Goal: Task Accomplishment & Management: Complete application form

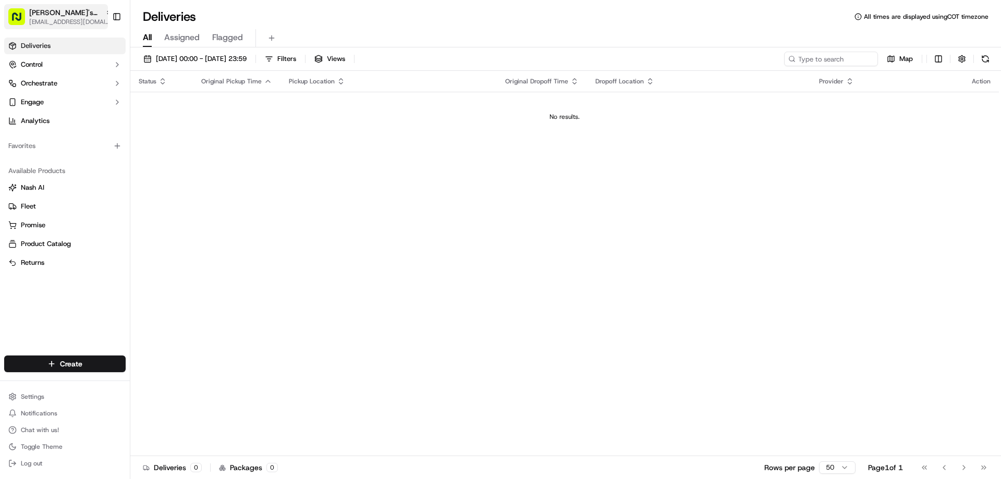
click at [73, 13] on span "[PERSON_NAME]'s Fast Food - [GEOGRAPHIC_DATA]" at bounding box center [65, 12] width 72 height 10
type input "san ma"
click at [219, 55] on span "Ben's Fast Food - [GEOGRAPHIC_DATA]" at bounding box center [196, 54] width 124 height 9
click at [51, 364] on html "[PERSON_NAME]'s Fast Food - San Mateo [EMAIL_ADDRESS][DOMAIN_NAME] Toggle Sideb…" at bounding box center [500, 239] width 1001 height 479
click at [166, 382] on link "Delivery" at bounding box center [188, 383] width 116 height 19
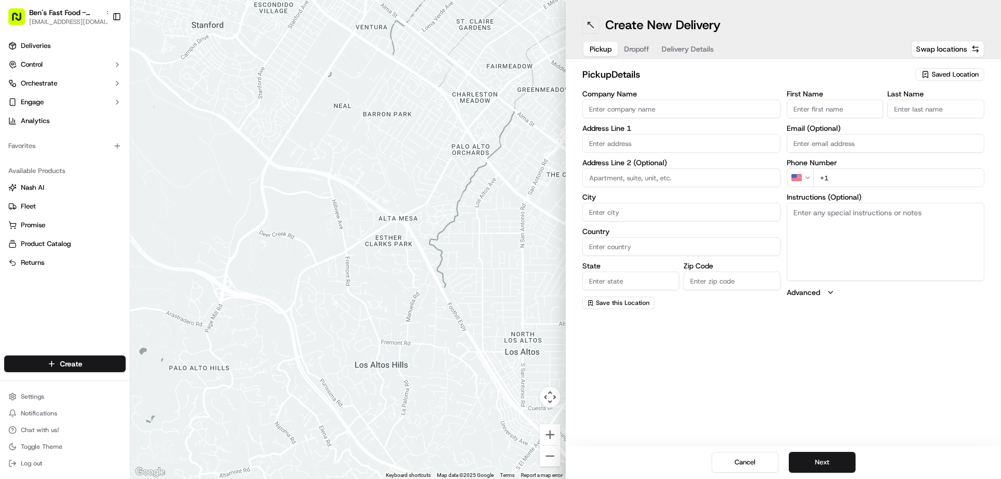
click at [591, 25] on button at bounding box center [591, 25] width 17 height 17
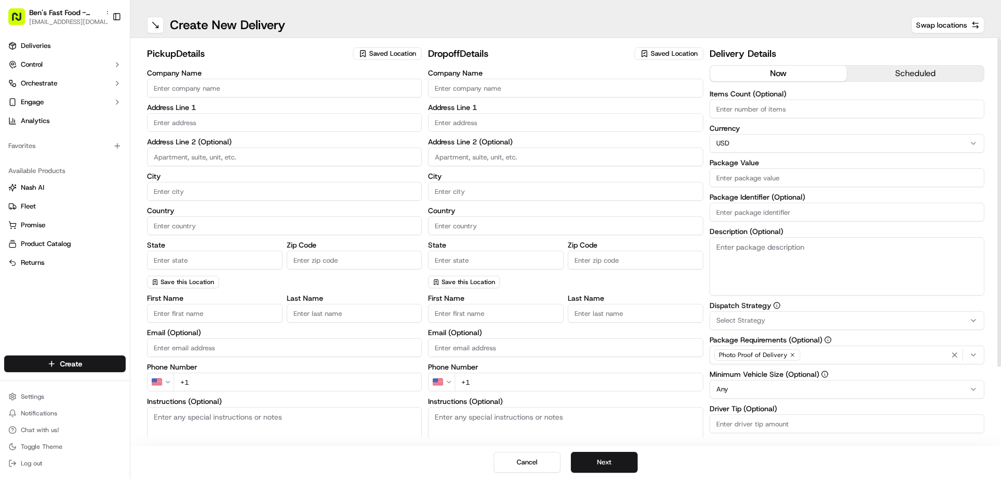
click at [365, 51] on icon "button" at bounding box center [363, 54] width 5 height 6
click at [410, 99] on span "[PERSON_NAME]'s Fast Food / Umami Express / Palmita - [GEOGRAPHIC_DATA]" at bounding box center [435, 97] width 128 height 19
type input "[PERSON_NAME]'s Fast Food / Umami Express / Palmita - [GEOGRAPHIC_DATA]"
type input "[STREET_ADDRESS]"
type input "[GEOGRAPHIC_DATA]"
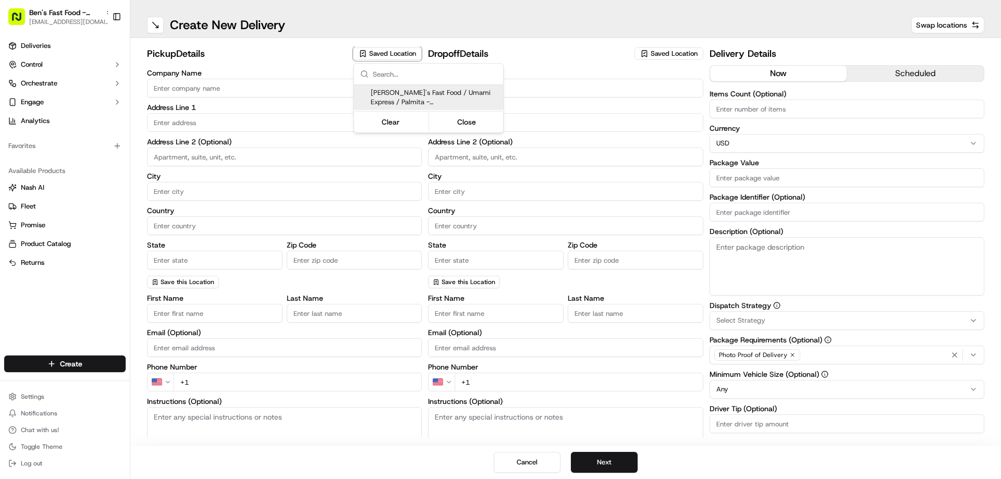
type input "US"
type input "CA"
type input "94403"
type input "[PERSON_NAME]"
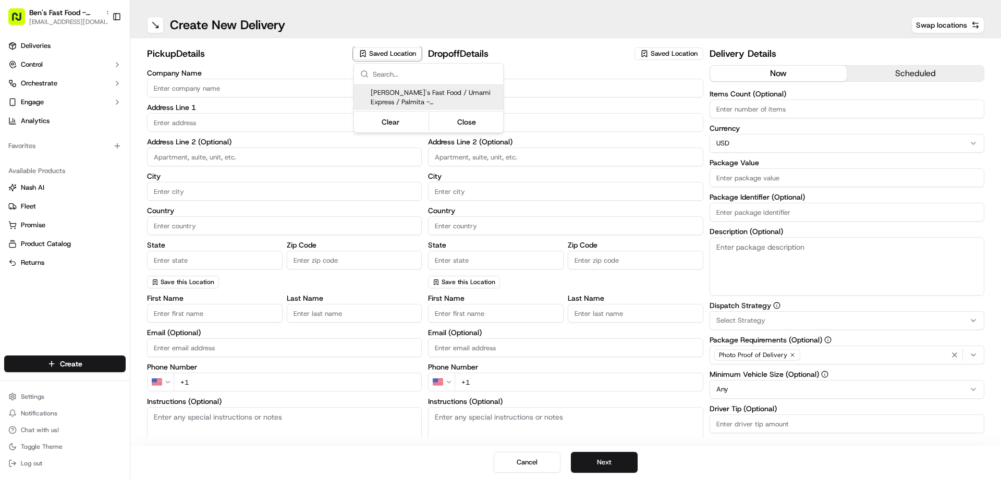
type input "[EMAIL_ADDRESS][DOMAIN_NAME]"
type input "[PHONE_NUMBER]"
type textarea "After parking, please call our kitchen [PHONE_NUMBER]. If no one answers, pleas…"
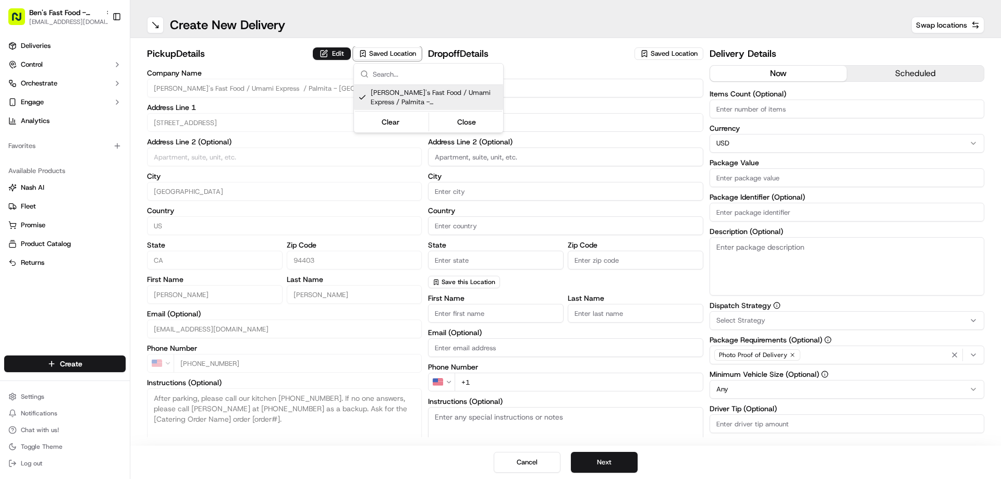
click at [330, 54] on html "[PERSON_NAME]'s Fast Food - San Mateo [EMAIL_ADDRESS][DOMAIN_NAME] Toggle Sideb…" at bounding box center [500, 239] width 1001 height 479
click at [333, 54] on button "Edit" at bounding box center [332, 53] width 38 height 13
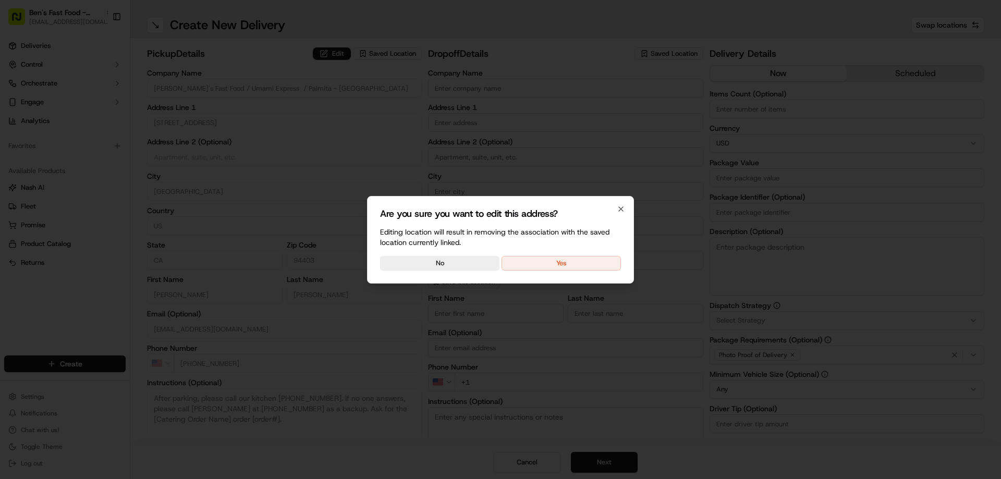
drag, startPoint x: 561, startPoint y: 259, endPoint x: 468, endPoint y: 218, distance: 101.4
click at [561, 260] on button "Yes" at bounding box center [561, 263] width 119 height 15
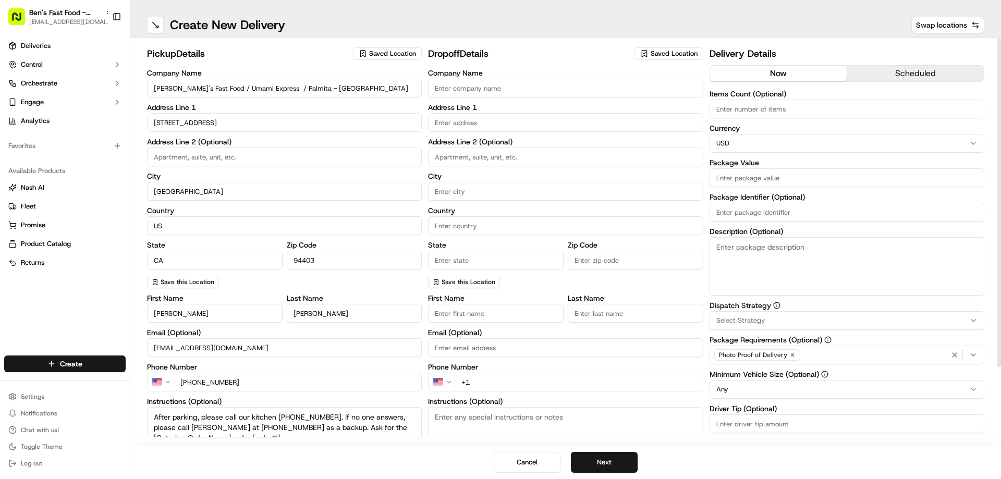
drag, startPoint x: 210, startPoint y: 88, endPoint x: 148, endPoint y: 87, distance: 61.6
click at [148, 87] on input "[PERSON_NAME]'s Fast Food / Umami Express / Palmita - [GEOGRAPHIC_DATA]" at bounding box center [284, 88] width 275 height 19
drag, startPoint x: 235, startPoint y: 89, endPoint x: 207, endPoint y: 89, distance: 27.6
click at [207, 89] on input "Umami Express / Palmita - [GEOGRAPHIC_DATA]" at bounding box center [284, 88] width 275 height 19
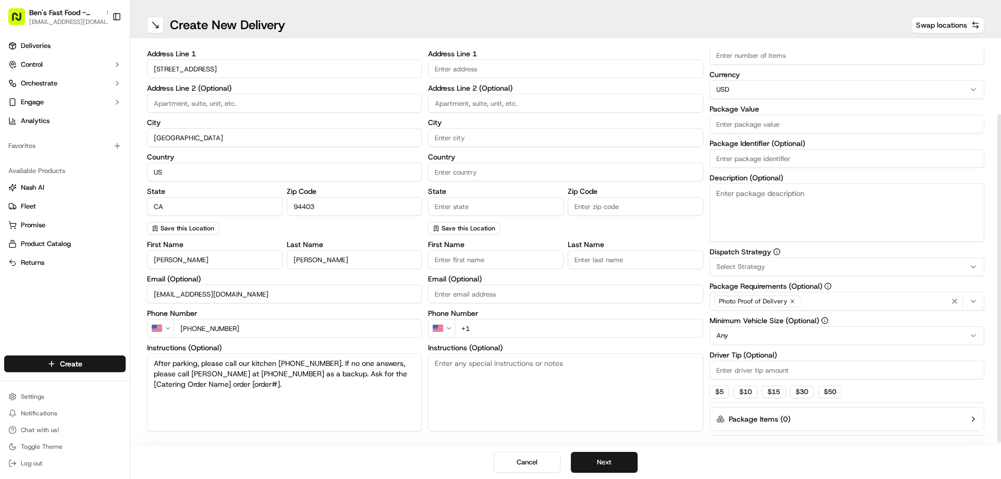
scroll to position [94, 0]
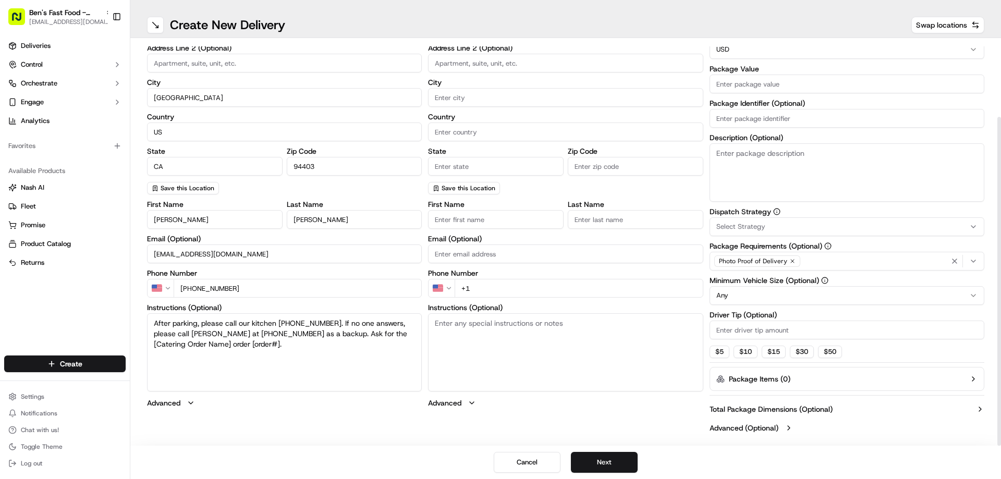
type input "Umami Express - [GEOGRAPHIC_DATA]"
drag, startPoint x: 368, startPoint y: 334, endPoint x: 189, endPoint y: 343, distance: 179.6
click at [197, 343] on textarea "After parking, please call our kitchen [PHONE_NUMBER]. If no one answers, pleas…" at bounding box center [284, 352] width 275 height 78
click at [200, 345] on textarea "After parking, please call our kitchen [PHONE_NUMBER]. If no one answers, pleas…" at bounding box center [284, 352] width 275 height 78
paste textarea "266092"
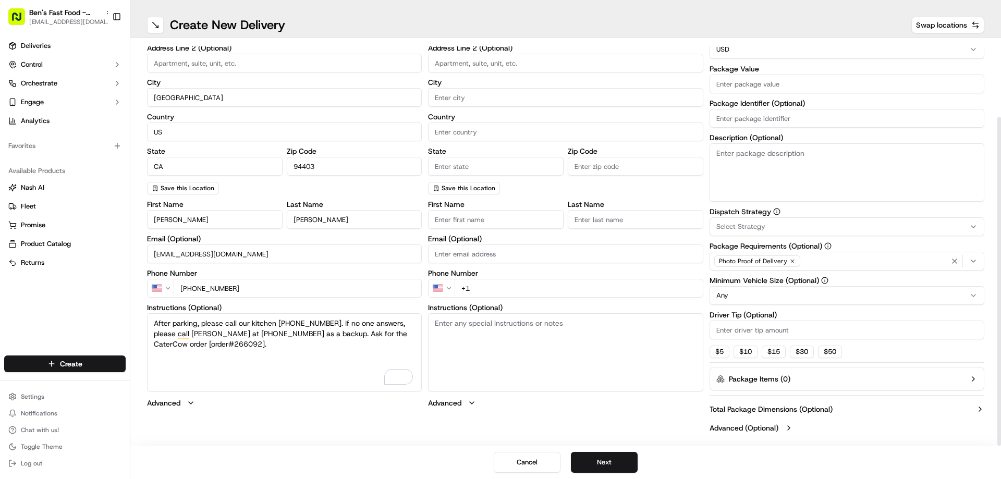
click at [183, 343] on textarea "After parking, please call our kitchen [PHONE_NUMBER]. If no one answers, pleas…" at bounding box center [284, 352] width 275 height 78
click at [220, 343] on textarea "After parking, please call our kitchen [PHONE_NUMBER]. If no one answers, pleas…" at bounding box center [284, 352] width 275 height 78
click at [217, 347] on textarea "After parking, please call our kitchen [PHONE_NUMBER]. If no one answers, pleas…" at bounding box center [284, 352] width 275 height 78
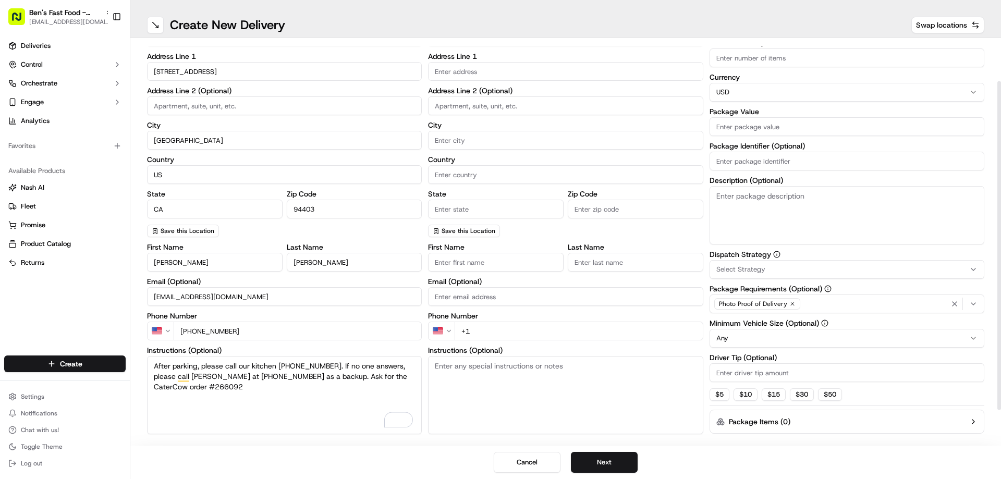
scroll to position [0, 0]
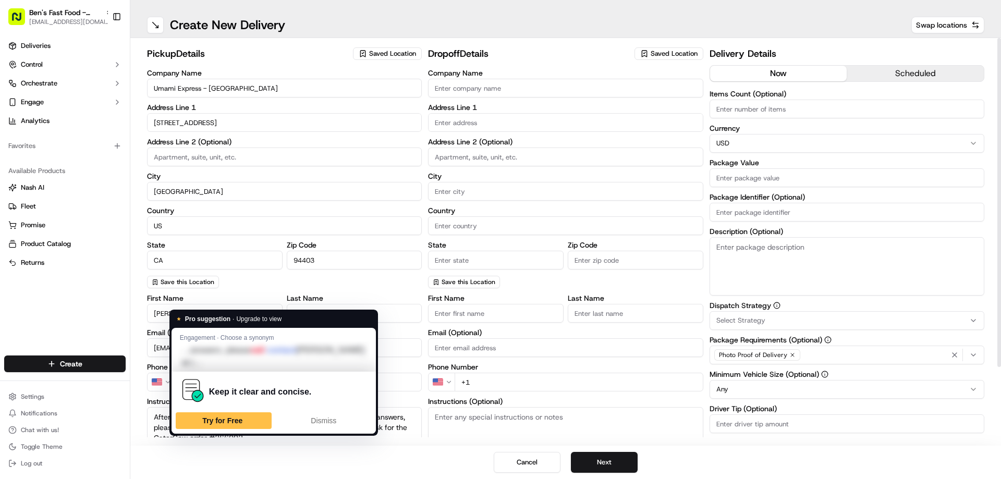
click at [183, 427] on textarea "After parking, please call our kitchen [PHONE_NUMBER]. If no one answers, pleas…" at bounding box center [284, 446] width 275 height 78
click at [307, 413] on div "Dismiss" at bounding box center [324, 421] width 87 height 17
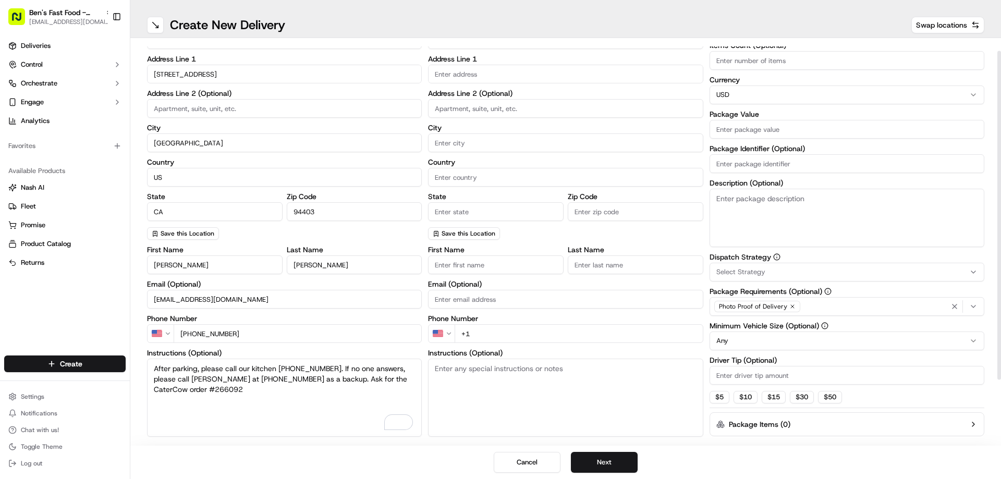
scroll to position [94, 0]
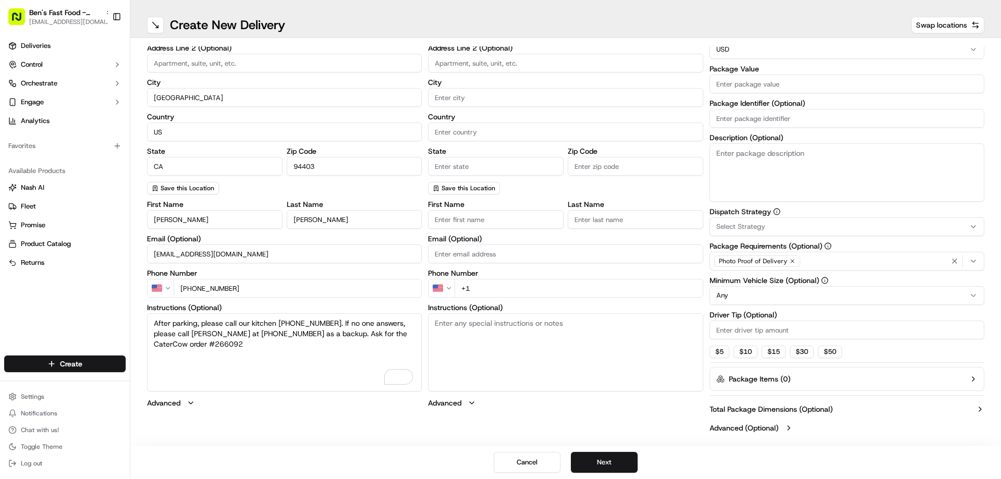
type textarea "After parking, please call our kitchen [PHONE_NUMBER]. If no one answers, pleas…"
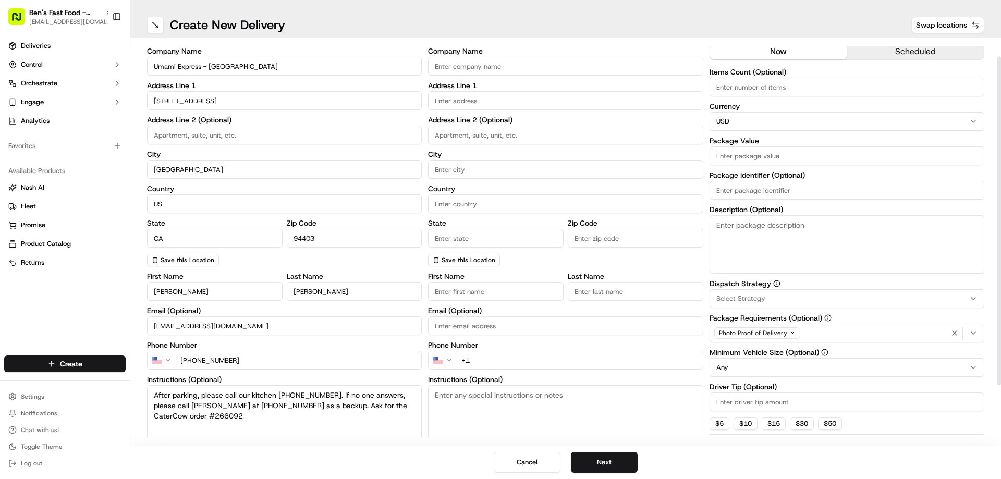
scroll to position [0, 0]
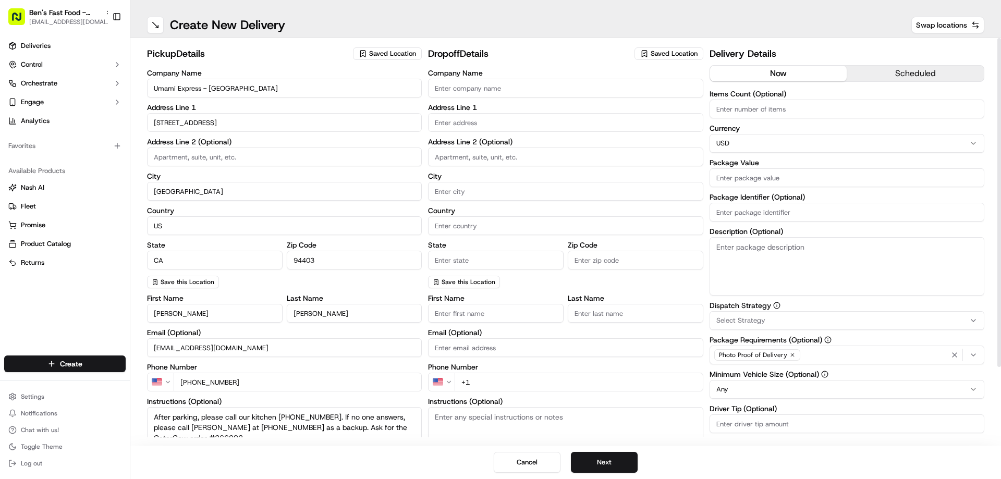
click at [675, 54] on span "Saved Location" at bounding box center [674, 53] width 47 height 9
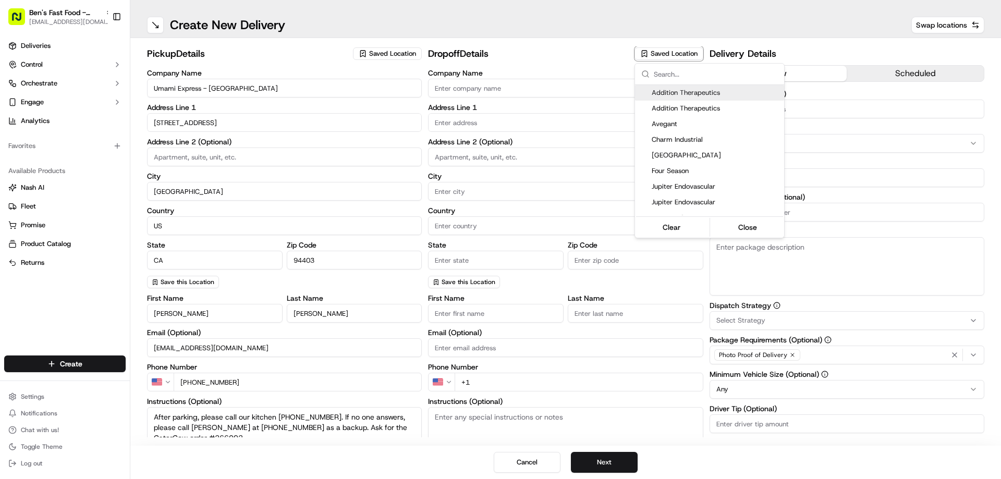
click at [669, 73] on input "text" at bounding box center [716, 74] width 124 height 21
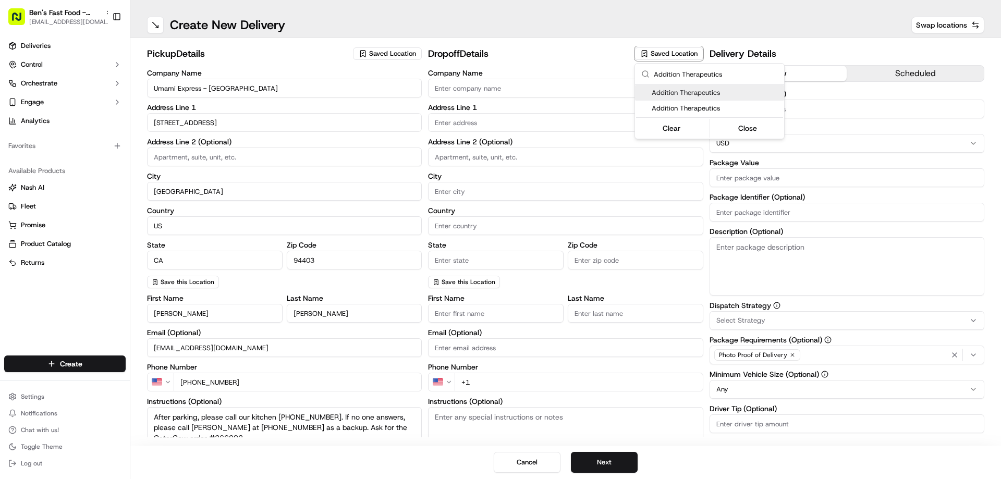
type input "Addition Therapeutics"
click at [688, 91] on span "Addition Therapeutics" at bounding box center [716, 92] width 128 height 9
type input "Addition Therapeutics"
type input "[STREET_ADDRESS][PERSON_NAME]"
type input "#300"
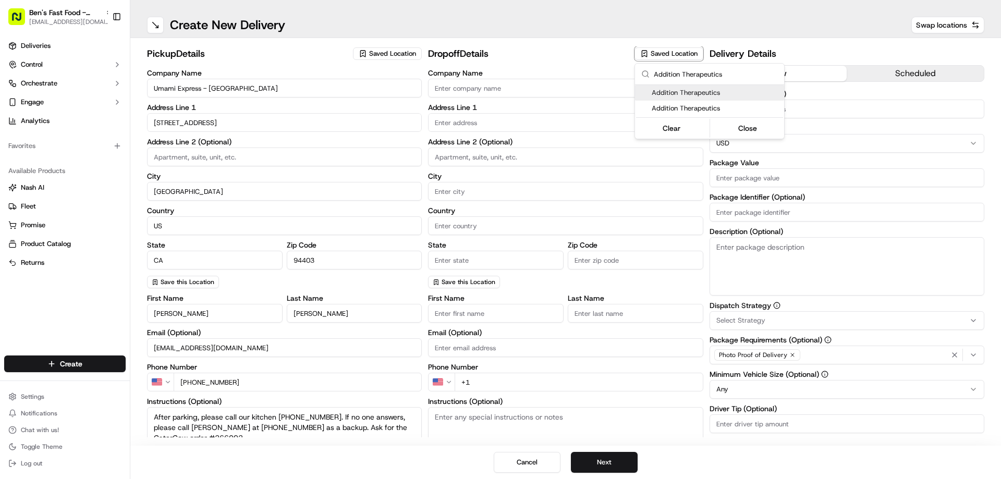
type input "[GEOGRAPHIC_DATA]"
type input "US"
type input "CA"
type input "94080"
type input "[PERSON_NAME]"
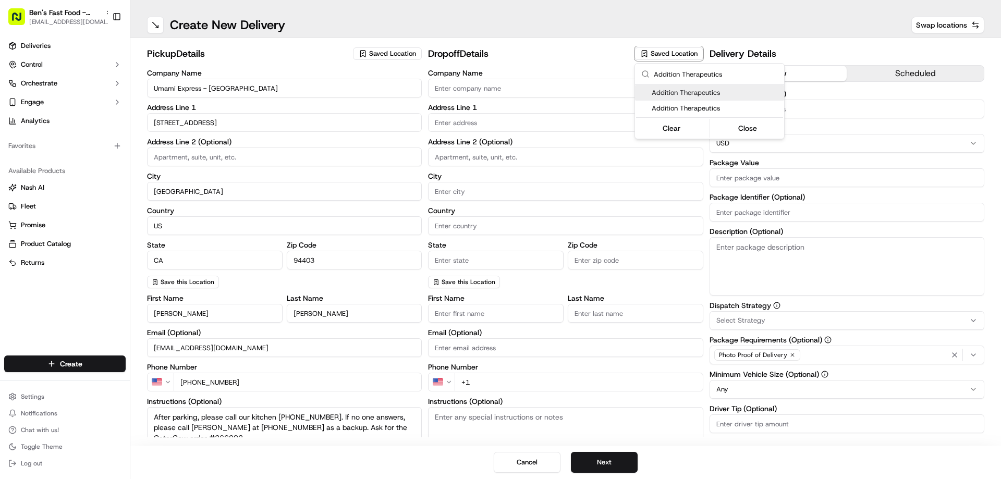
type input "[PERSON_NAME]"
type input "[PHONE_NUMBER]"
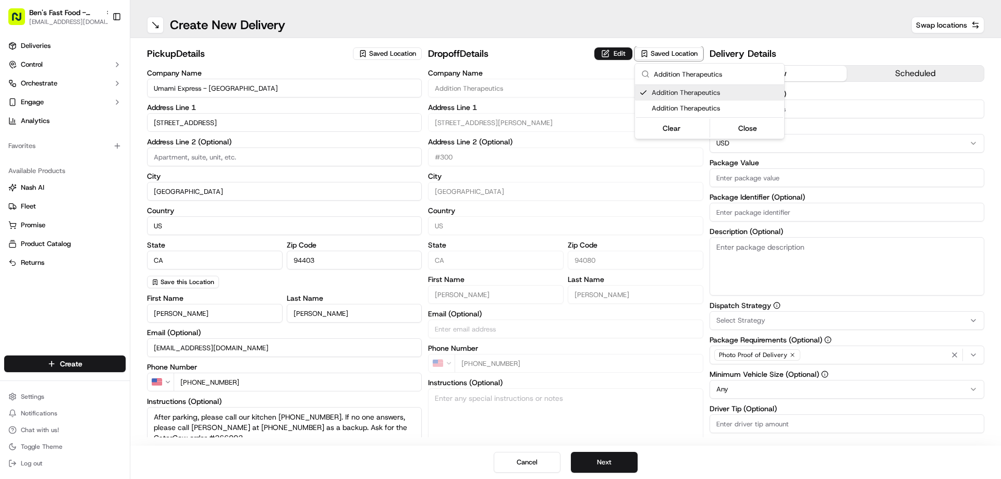
click at [673, 94] on span "Addition Therapeutics" at bounding box center [716, 92] width 128 height 9
type input "+1"
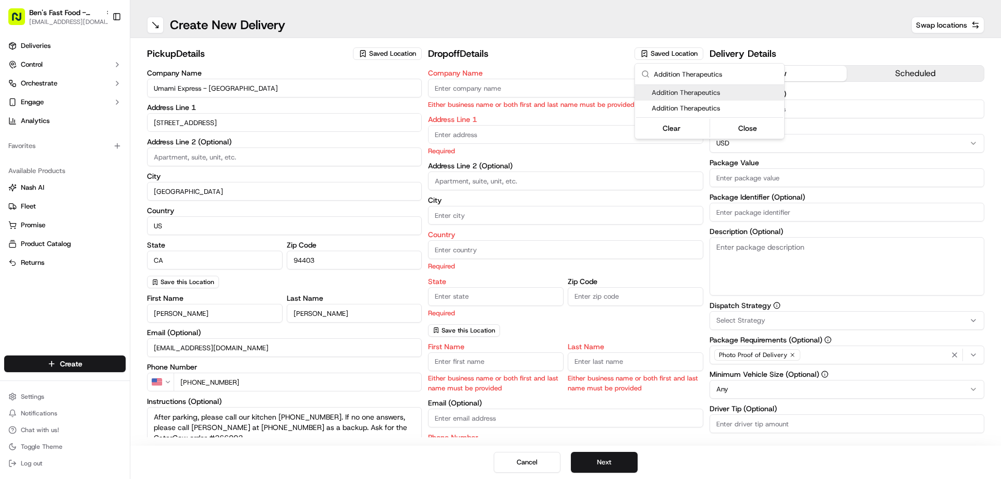
click at [582, 62] on html "[PERSON_NAME]'s Fast Food - San Mateo [EMAIL_ADDRESS][DOMAIN_NAME] Toggle Sideb…" at bounding box center [500, 239] width 1001 height 479
click at [669, 56] on span "Saved Location" at bounding box center [674, 53] width 47 height 9
click at [684, 97] on span "Addition Therapeutics" at bounding box center [716, 92] width 128 height 9
type input "Addition Therapeutics"
type input "[STREET_ADDRESS][PERSON_NAME]"
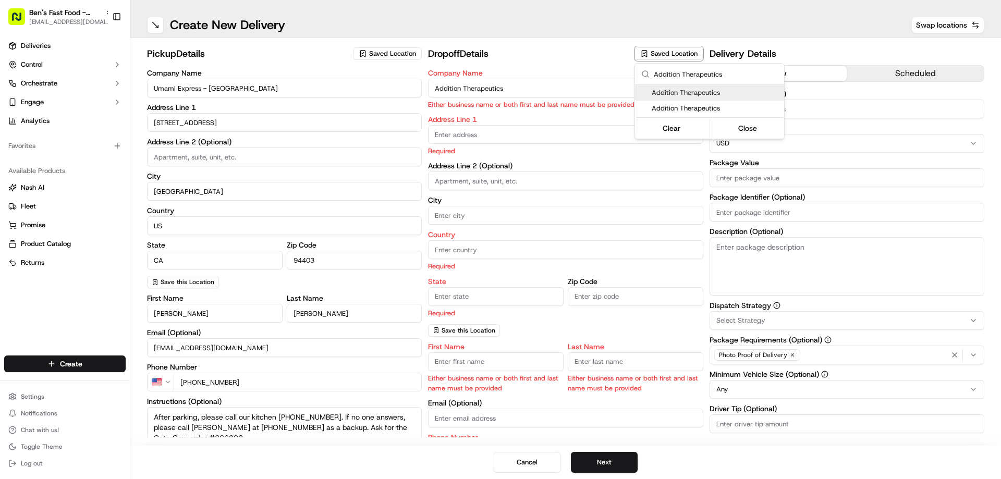
type input "#300"
type input "[GEOGRAPHIC_DATA]"
type input "US"
type input "CA"
type input "94080"
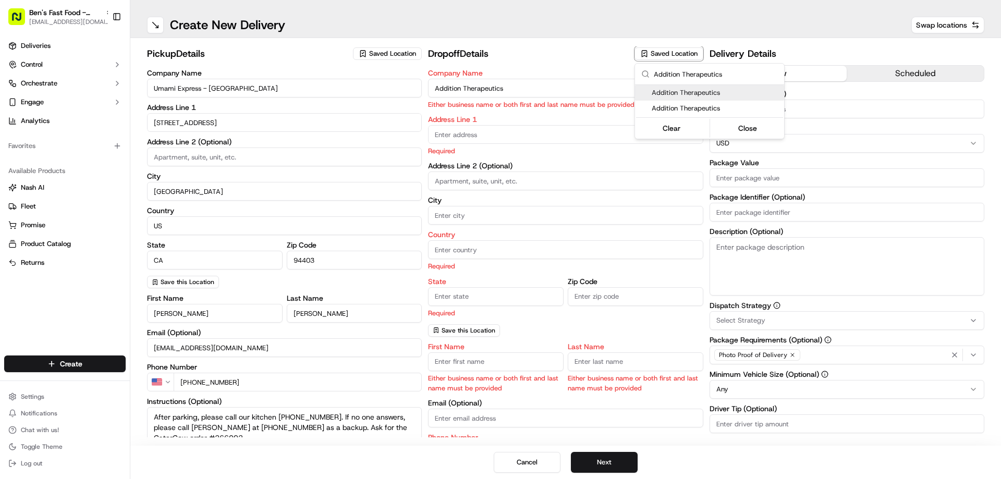
type input "[PERSON_NAME]"
type input "[PHONE_NUMBER]"
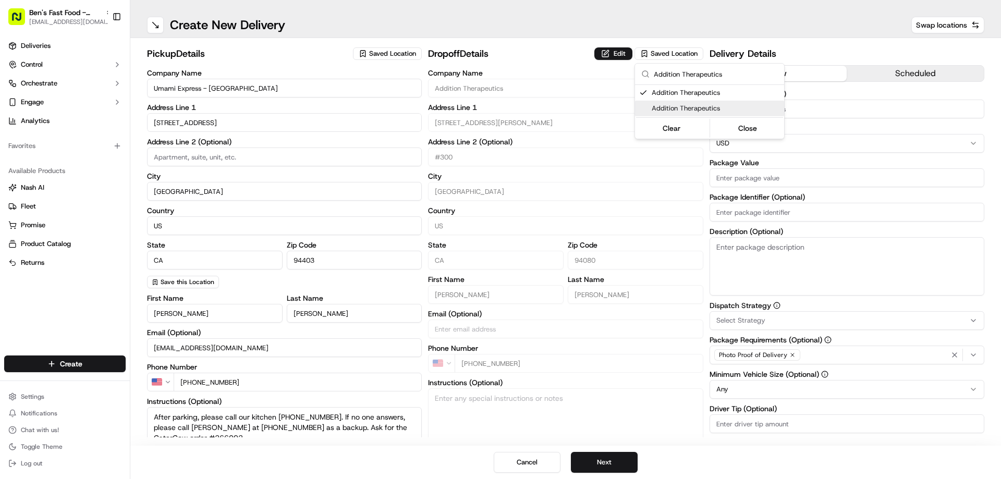
click at [548, 49] on html "[PERSON_NAME]'s Fast Food - San Mateo [EMAIL_ADDRESS][DOMAIN_NAME] Toggle Sideb…" at bounding box center [500, 239] width 1001 height 479
click at [609, 55] on button "Edit" at bounding box center [614, 53] width 38 height 13
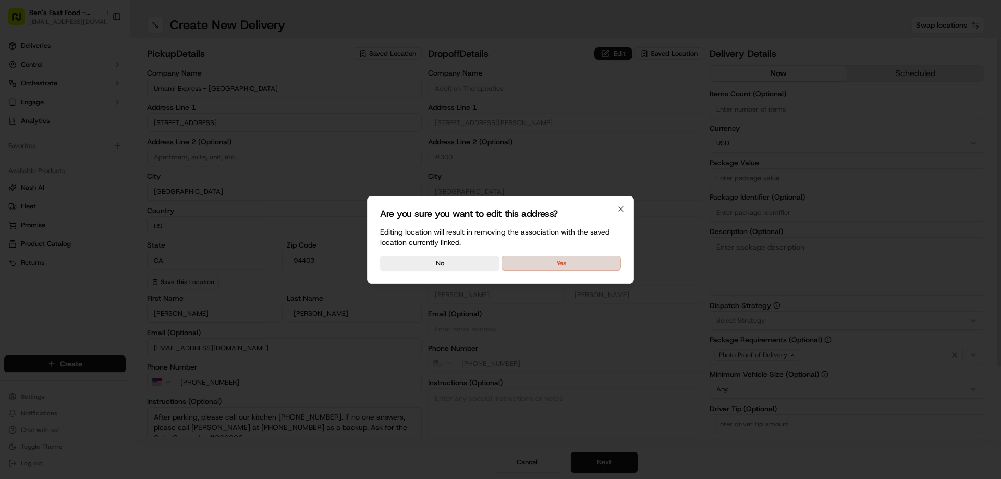
click at [572, 260] on button "Yes" at bounding box center [561, 263] width 119 height 15
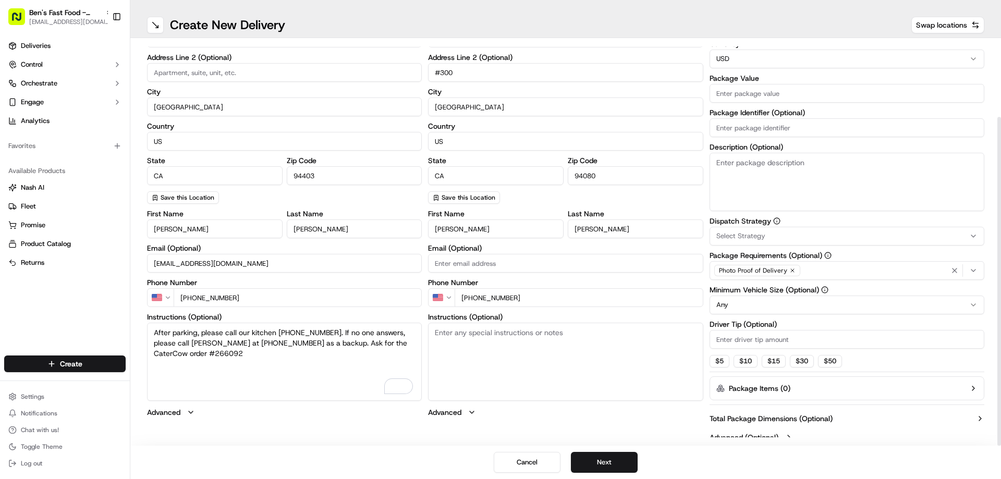
scroll to position [94, 0]
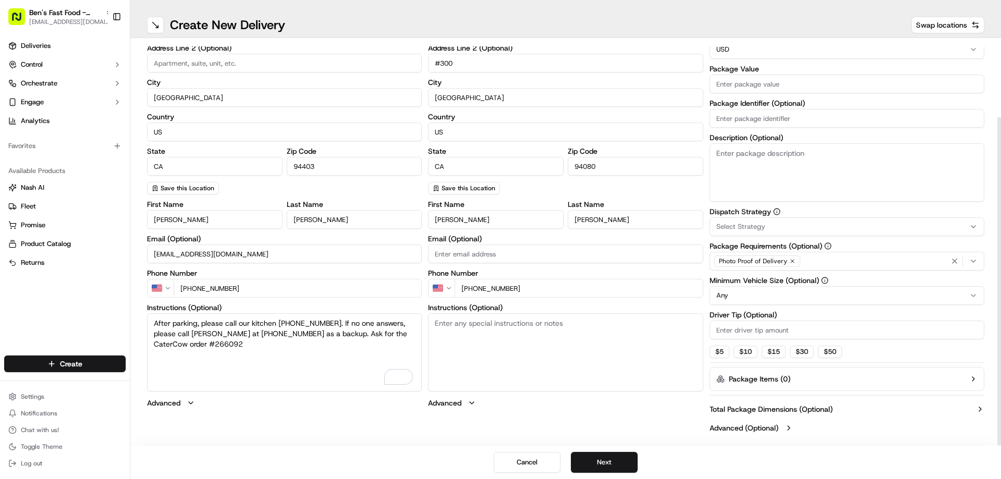
click at [513, 329] on textarea "Instructions (Optional)" at bounding box center [565, 352] width 275 height 78
paste textarea "Please deliver at the [GEOGRAPHIC_DATA] (the big grey roll-up door at the BACK …"
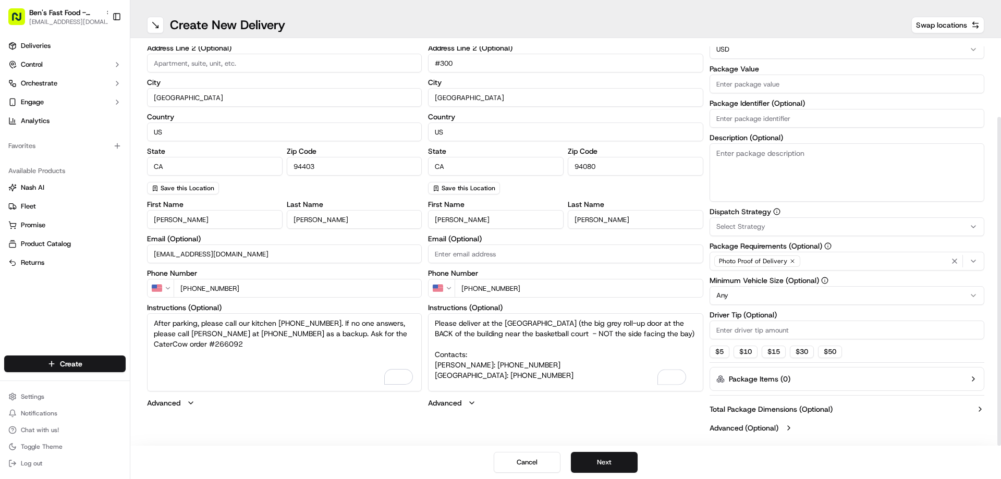
scroll to position [0, 0]
click at [477, 349] on textarea "Please deliver at the [GEOGRAPHIC_DATA] (the big grey roll-up door at the BACK …" at bounding box center [565, 352] width 275 height 78
type textarea "Please deliver at the [GEOGRAPHIC_DATA] (the big grey roll-up door at the BACK …"
click at [502, 415] on div "pickup Details Saved Location Company Name Umami Express - [GEOGRAPHIC_DATA] Ad…" at bounding box center [566, 195] width 838 height 485
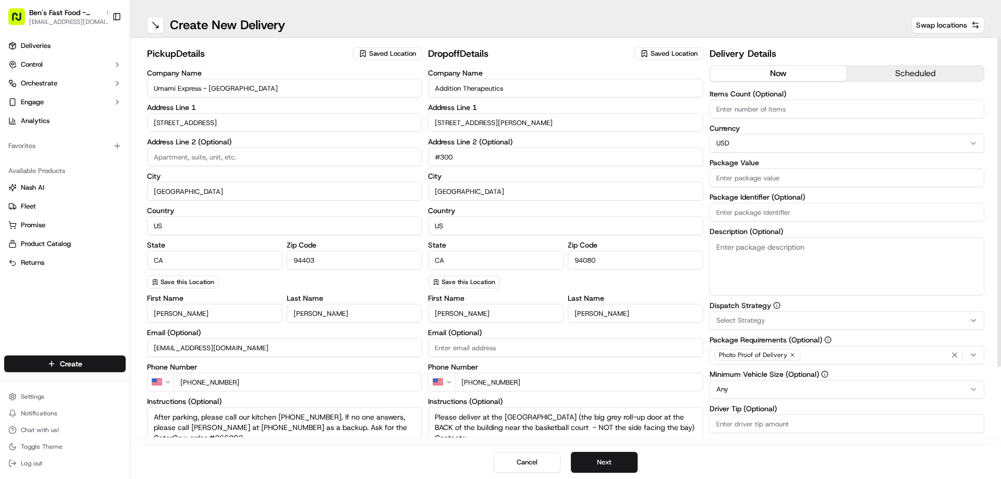
click at [816, 111] on input "Items Count (Optional)" at bounding box center [847, 109] width 275 height 19
type input "3"
click at [713, 189] on div "Items Count (Optional) 3 Currency USD Package Value Package Identifier (Optiona…" at bounding box center [847, 193] width 275 height 206
click at [768, 176] on input "Package Value" at bounding box center [847, 177] width 275 height 19
paste input "299.70"
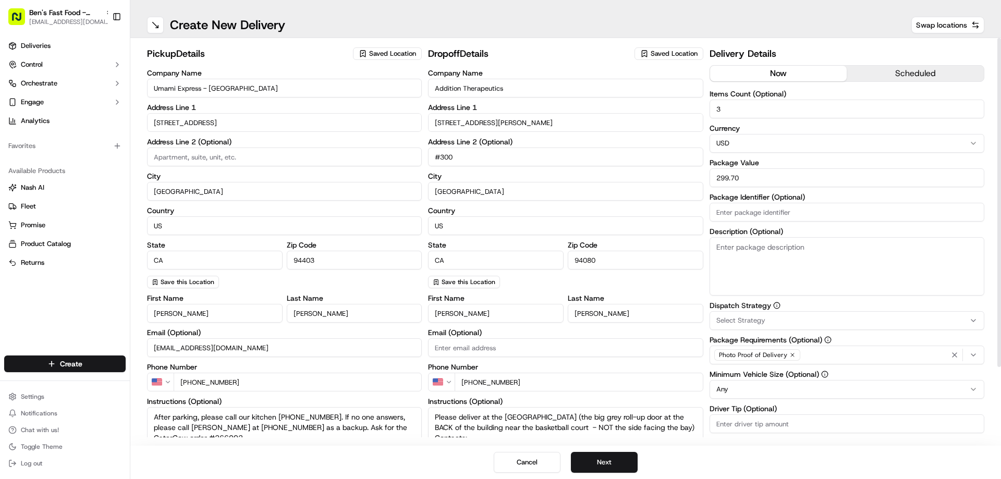
type input "299.70"
click at [768, 210] on input "Package Identifier (Optional)" at bounding box center [847, 212] width 275 height 19
click at [787, 210] on input "Package Identifier (Optional)" at bounding box center [847, 212] width 275 height 19
paste input "266092"
type input "266092"
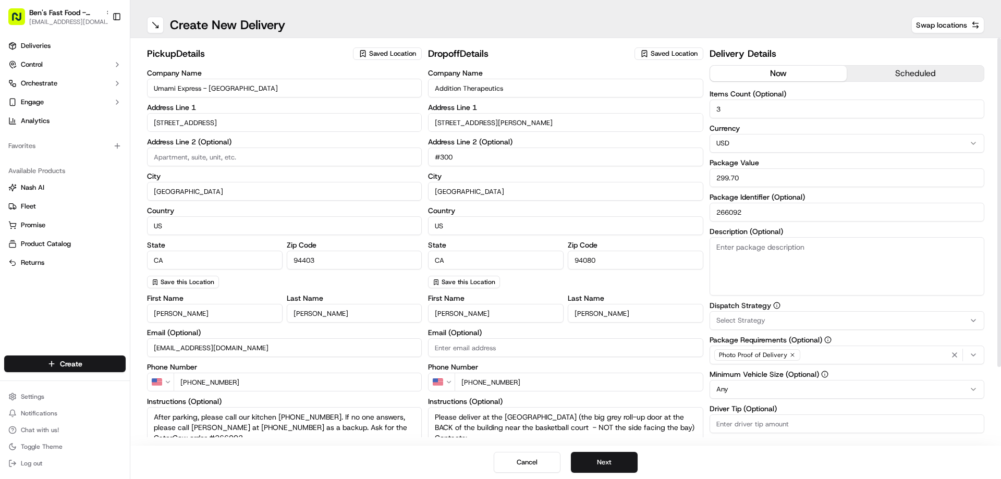
click at [783, 256] on textarea "Description (Optional)" at bounding box center [847, 266] width 275 height 58
click at [732, 254] on textarea "Description (Optional)" at bounding box center [847, 266] width 275 height 58
paste textarea "[x number] bags of food. Please view the special instructions for detailed pick…"
drag, startPoint x: 756, startPoint y: 248, endPoint x: 703, endPoint y: 251, distance: 52.8
click at [703, 251] on div "pickup Details Saved Location Company Name Umami Express - [GEOGRAPHIC_DATA] Ad…" at bounding box center [566, 288] width 838 height 485
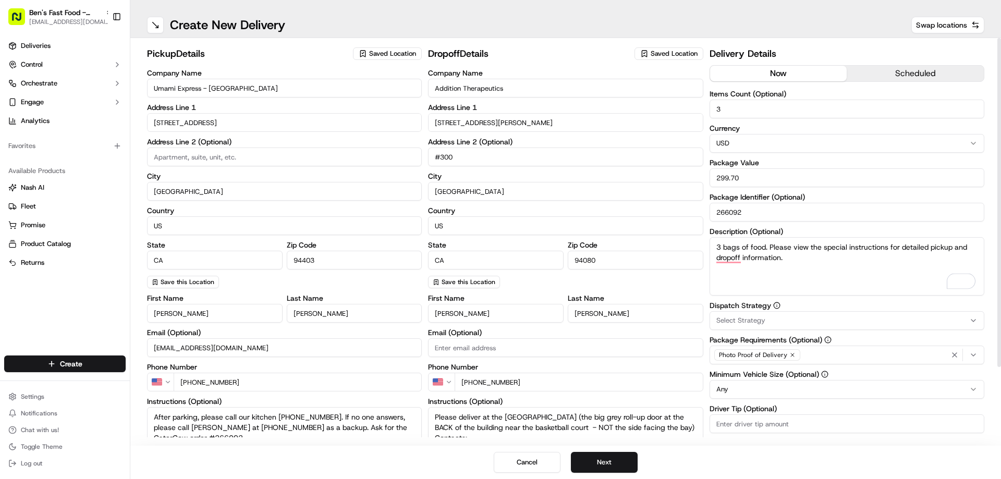
click at [782, 273] on textarea "3 bags of food. Please view the special instructions for detailed pickup and dr…" at bounding box center [847, 266] width 275 height 58
type textarea "3 bags of food. Please view the special instructions for detailed pickup and dr…"
click at [818, 320] on div "Select Strategy" at bounding box center [847, 320] width 270 height 9
click at [778, 380] on span "Next Day Catering Orders" at bounding box center [791, 377] width 128 height 9
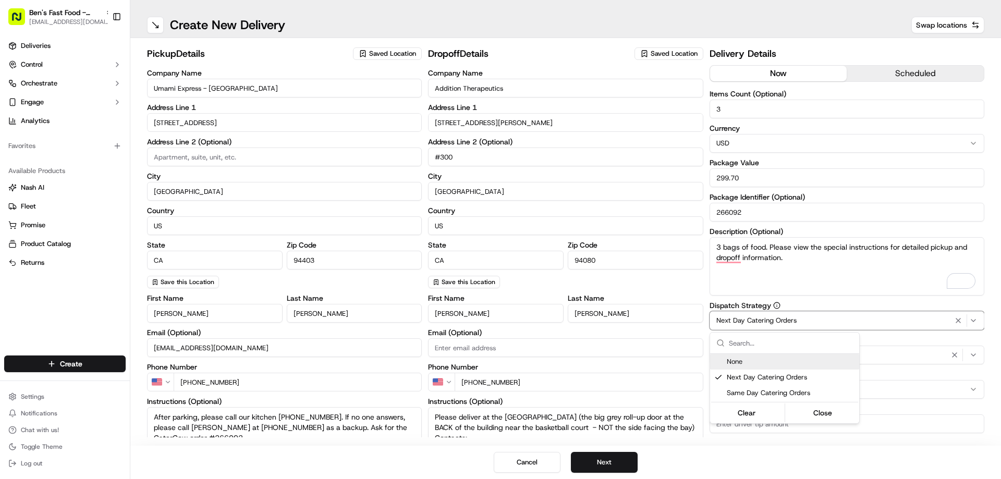
click at [709, 298] on html "[PERSON_NAME]'s Fast Food - San Mateo [EMAIL_ADDRESS][DOMAIN_NAME] Toggle Sideb…" at bounding box center [500, 239] width 1001 height 479
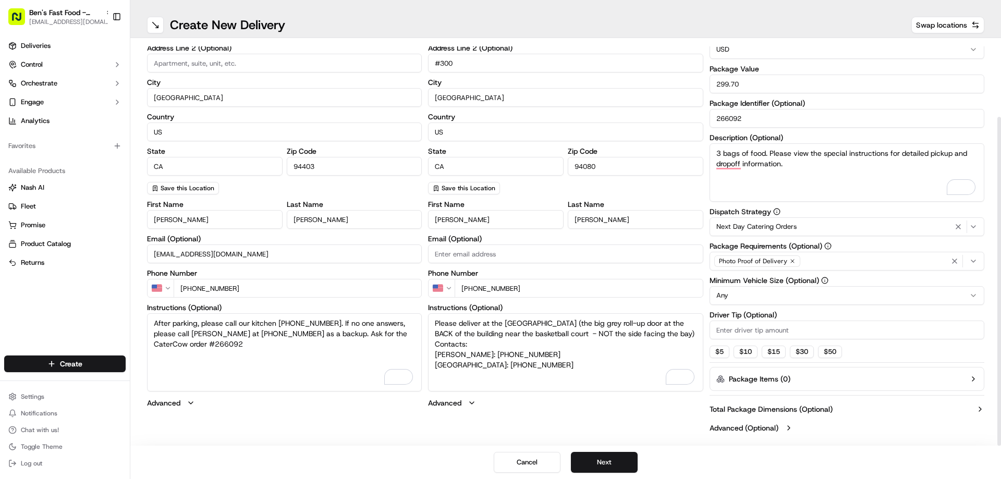
click at [781, 330] on input "Driver Tip (Optional)" at bounding box center [847, 330] width 275 height 19
type input "20"
click at [873, 356] on div "$ 5 $ 10 $ 15 $ 30 $ 50" at bounding box center [847, 352] width 275 height 13
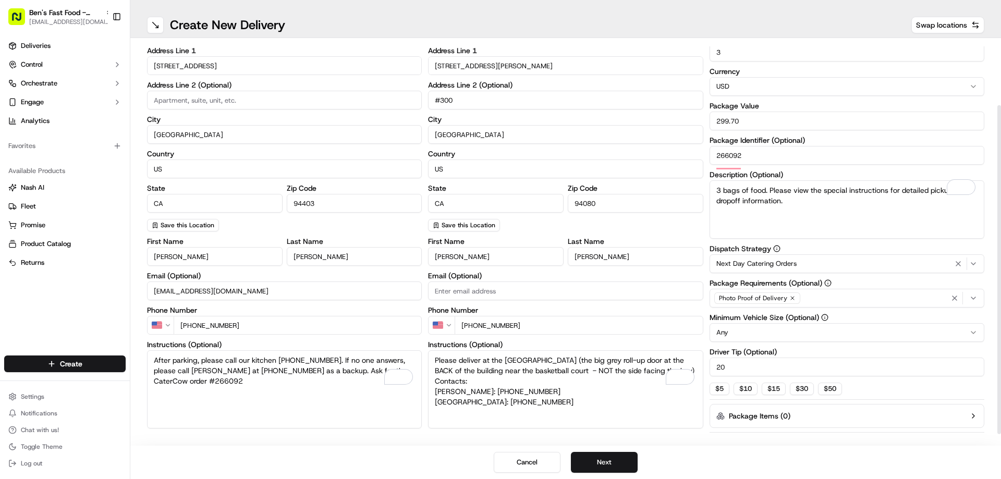
scroll to position [57, 0]
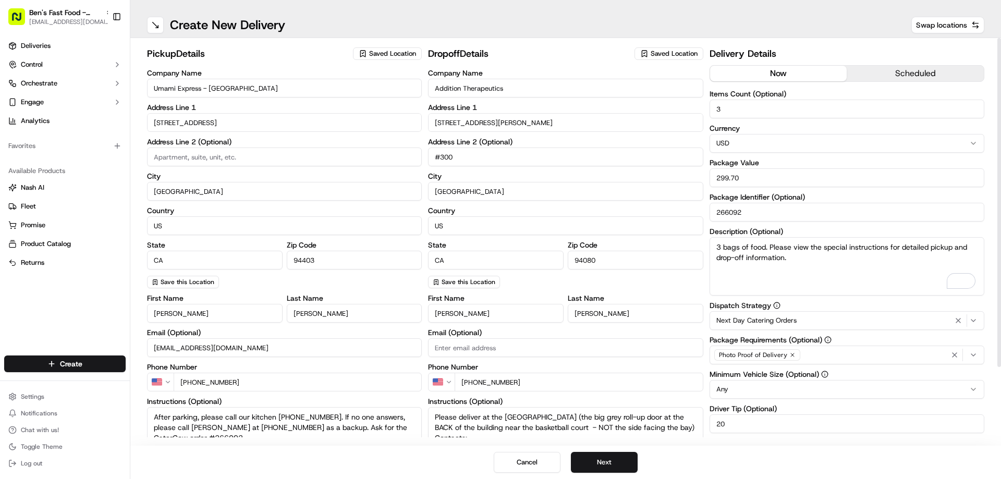
type textarea "3 bags of food. Please view the special instructions for detailed pickup and dr…"
click at [897, 72] on button "scheduled" at bounding box center [915, 74] width 137 height 16
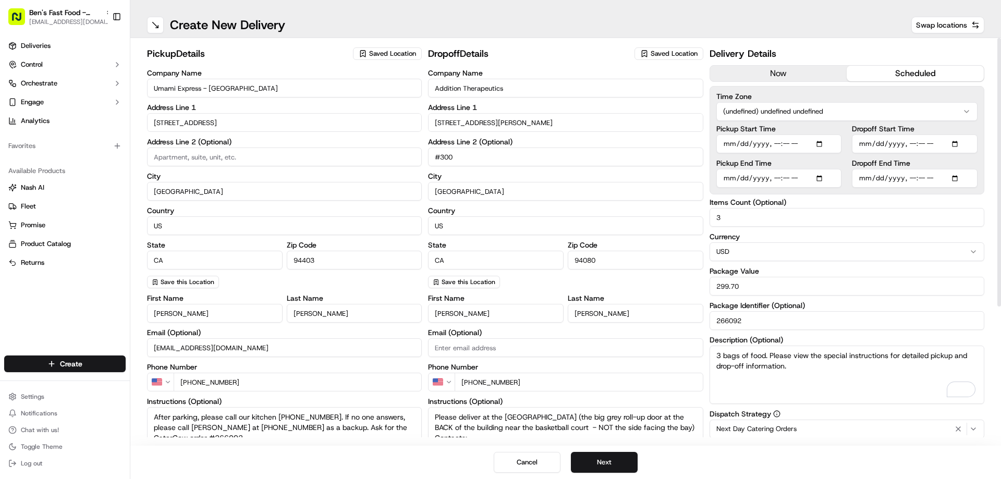
click at [867, 110] on html "[PERSON_NAME]'s Fast Food - San Mateo [EMAIL_ADDRESS][DOMAIN_NAME] Toggle Sideb…" at bounding box center [500, 239] width 1001 height 479
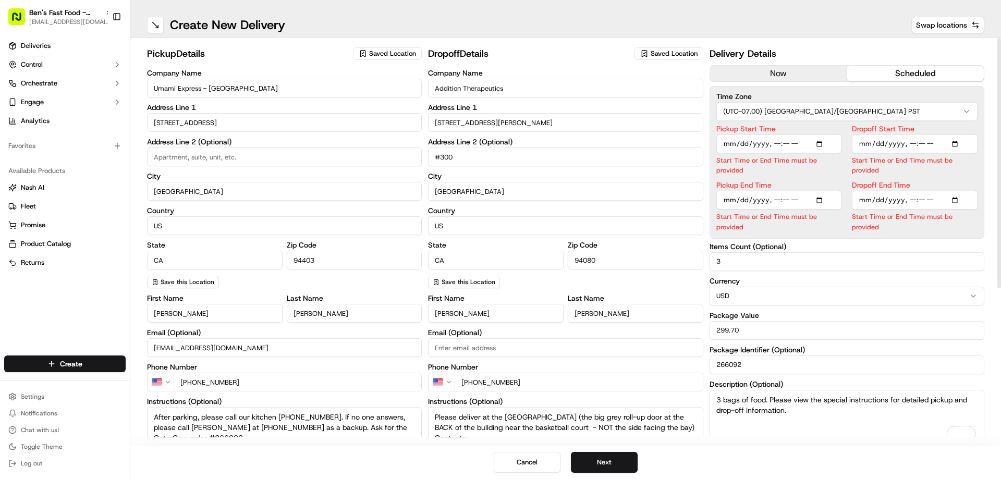
click at [936, 142] on input "Dropoff Start Time" at bounding box center [915, 144] width 126 height 19
click at [943, 142] on input "Dropoff Start Time" at bounding box center [915, 144] width 126 height 19
click at [942, 143] on input "Dropoff Start Time" at bounding box center [915, 144] width 126 height 19
click at [973, 129] on label "Dropoff Start Time" at bounding box center [915, 128] width 126 height 7
click at [973, 135] on input "Dropoff Start Time" at bounding box center [915, 144] width 126 height 19
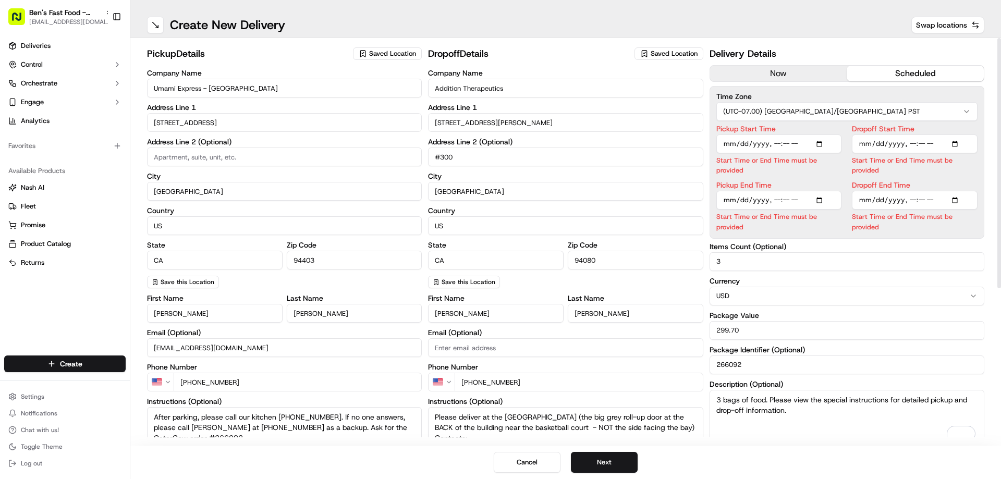
type input "2025-09-19T11:15"
click at [946, 178] on input "Dropoff End Time" at bounding box center [915, 178] width 126 height 19
type input "2025-09-19T11:30"
click at [983, 158] on div "Time Zone (UTC-07.00) America/Los Angeles PST Pickup Start Time Start Time or E…" at bounding box center [847, 162] width 275 height 153
click at [868, 213] on div "Dropoff Start Time Dropoff End Time" at bounding box center [915, 178] width 126 height 107
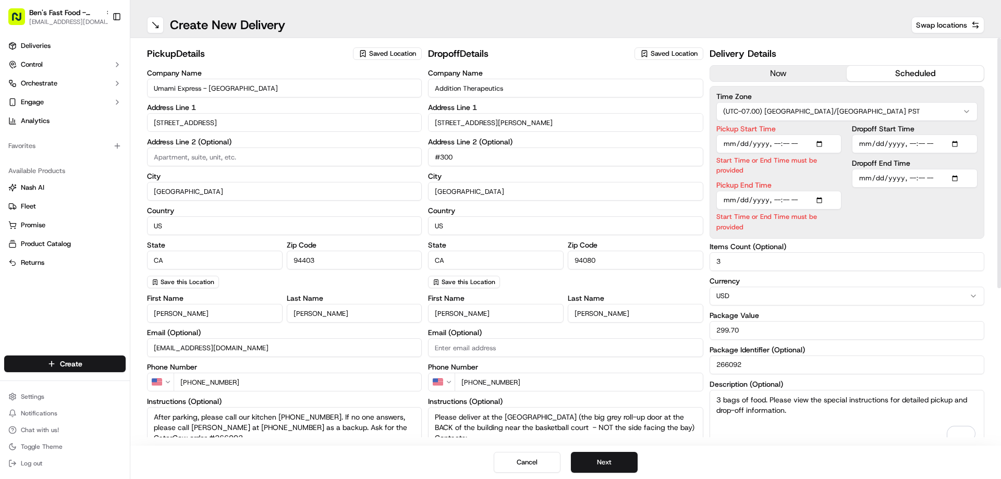
click at [901, 228] on div "Dropoff Start Time Dropoff End Time" at bounding box center [915, 178] width 126 height 107
click at [921, 214] on div "Dropoff Start Time Dropoff End Time" at bounding box center [915, 178] width 126 height 107
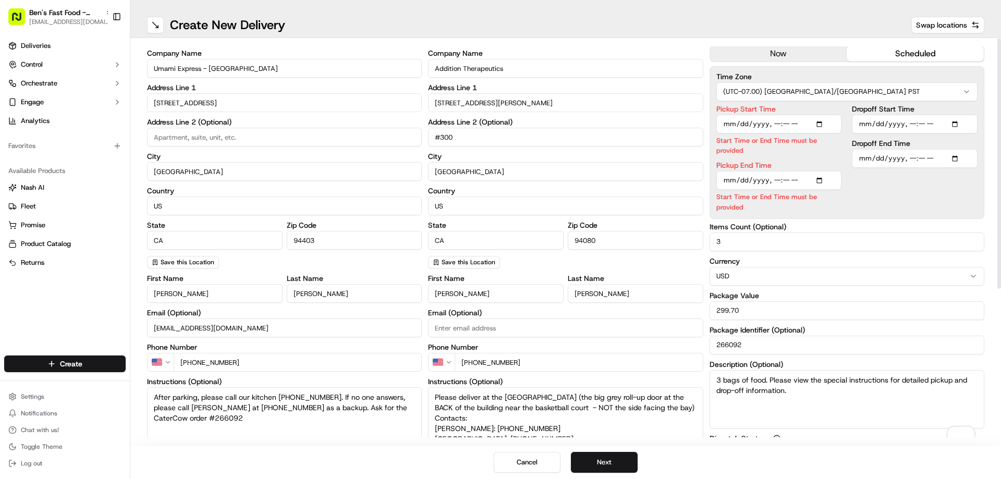
scroll to position [20, 0]
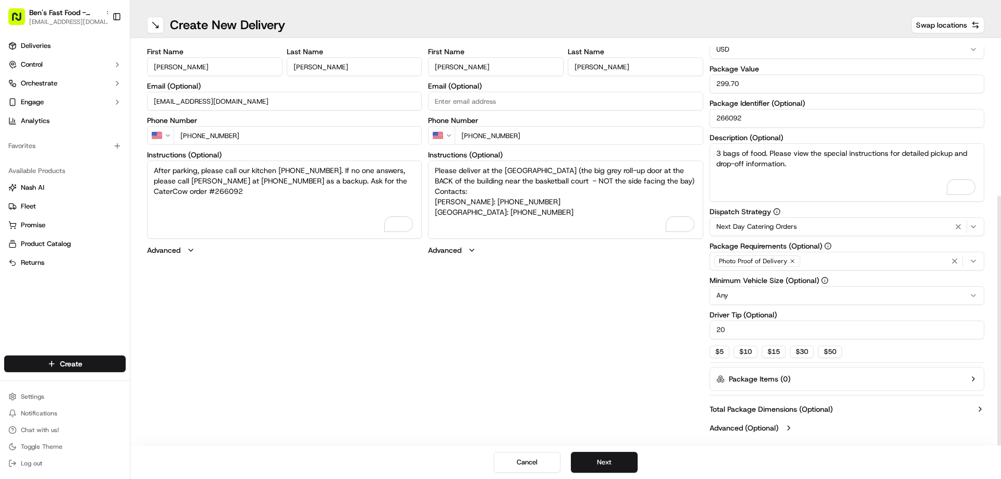
click at [619, 321] on div "pickup Details Saved Location Company Name Umami Express - [GEOGRAPHIC_DATA] Ad…" at bounding box center [566, 119] width 838 height 638
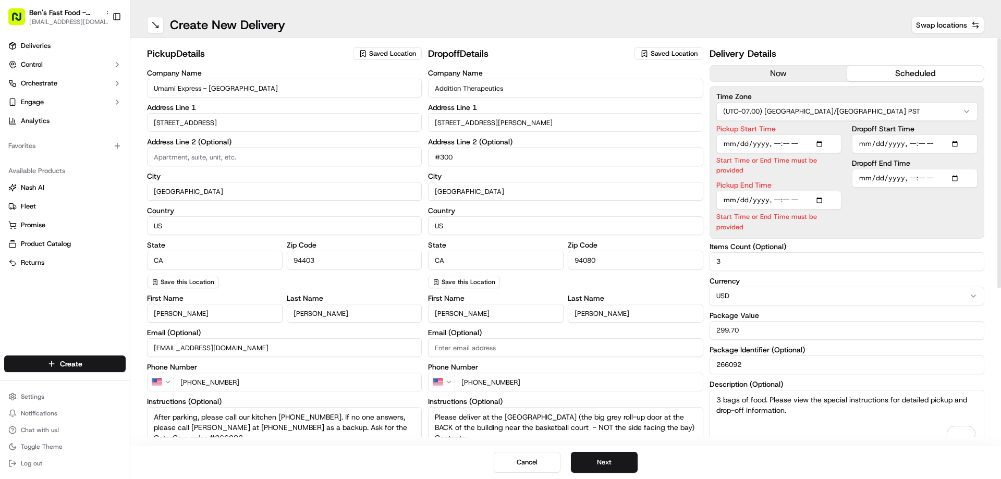
click at [809, 144] on input "Pickup Start Time" at bounding box center [780, 144] width 126 height 19
type input "2025-09-19T10:50"
click at [928, 218] on div "Delivery Details now scheduled Time Zone (UTC-07.00) America/Los Angeles PST Pi…" at bounding box center [847, 365] width 275 height 638
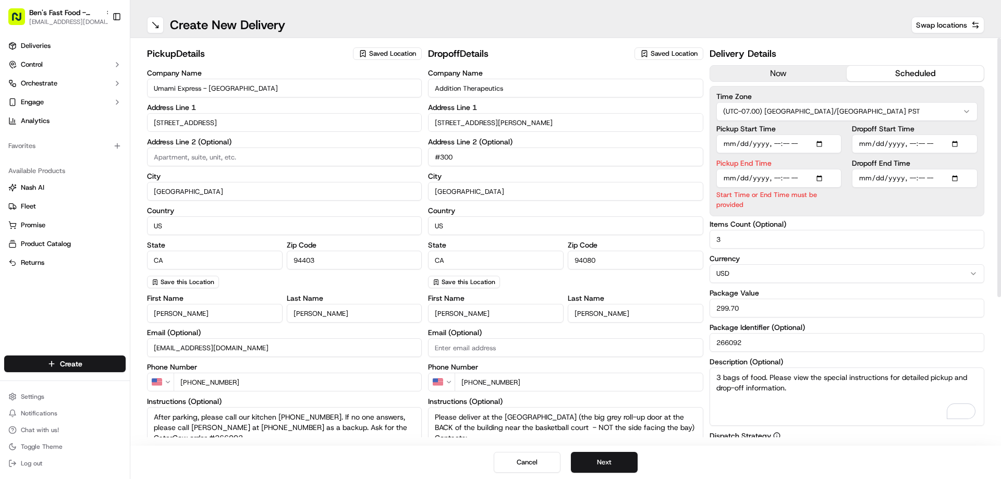
click at [810, 180] on input "Pickup End Time" at bounding box center [780, 178] width 126 height 19
type input "2025-09-19T10:55"
click at [920, 213] on div "Delivery Details now scheduled Time Zone (UTC-07.00) America/Los Angeles PST Pi…" at bounding box center [847, 353] width 275 height 615
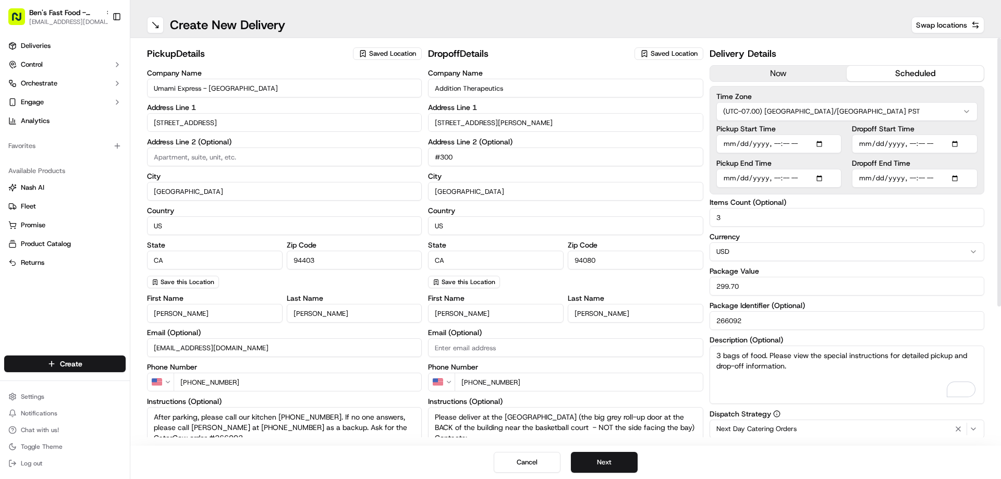
click at [991, 238] on div "pickup Details Saved Location Company Name Umami Express - [GEOGRAPHIC_DATA] Ad…" at bounding box center [565, 242] width 871 height 408
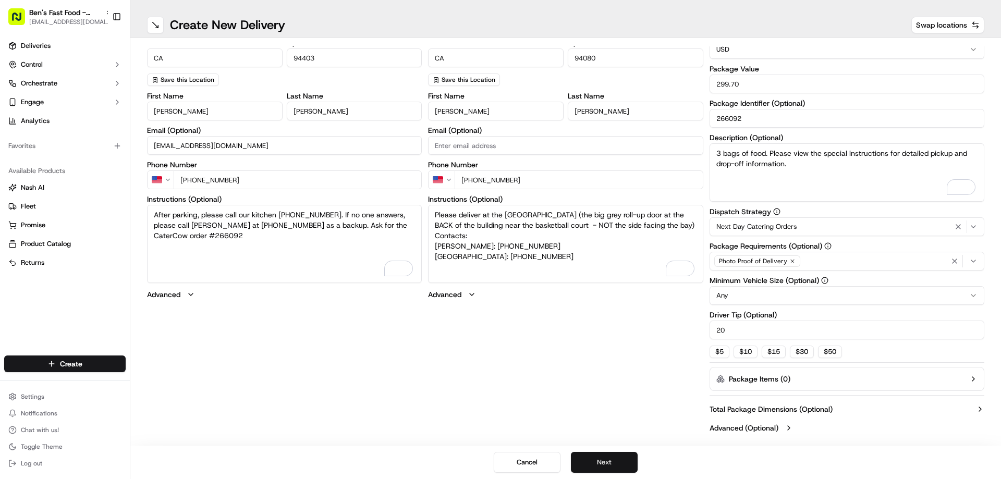
click at [604, 465] on button "Next" at bounding box center [604, 462] width 67 height 21
click at [607, 463] on button "Next" at bounding box center [604, 462] width 67 height 21
click at [607, 463] on button "Submit" at bounding box center [604, 462] width 67 height 21
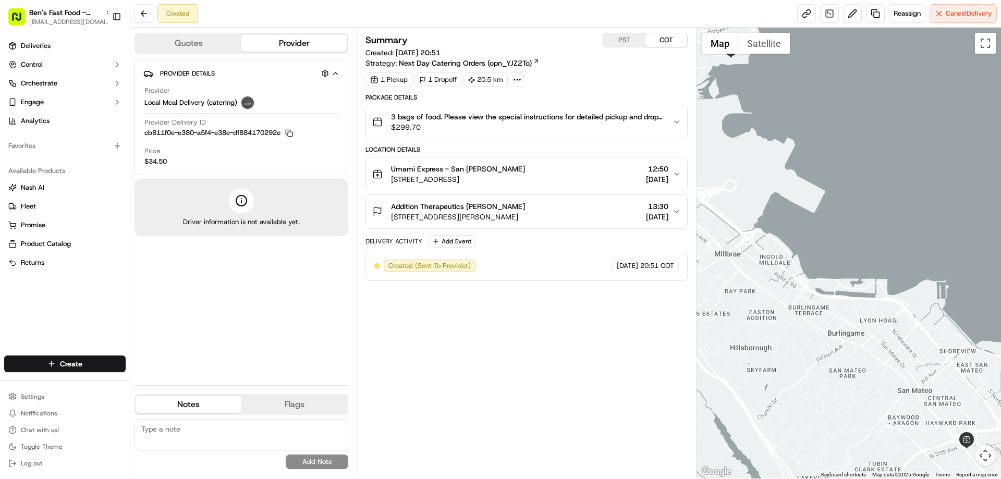
click at [627, 37] on button "PST" at bounding box center [625, 40] width 42 height 14
click at [801, 10] on link at bounding box center [807, 13] width 19 height 19
